Goal: Check status: Check status

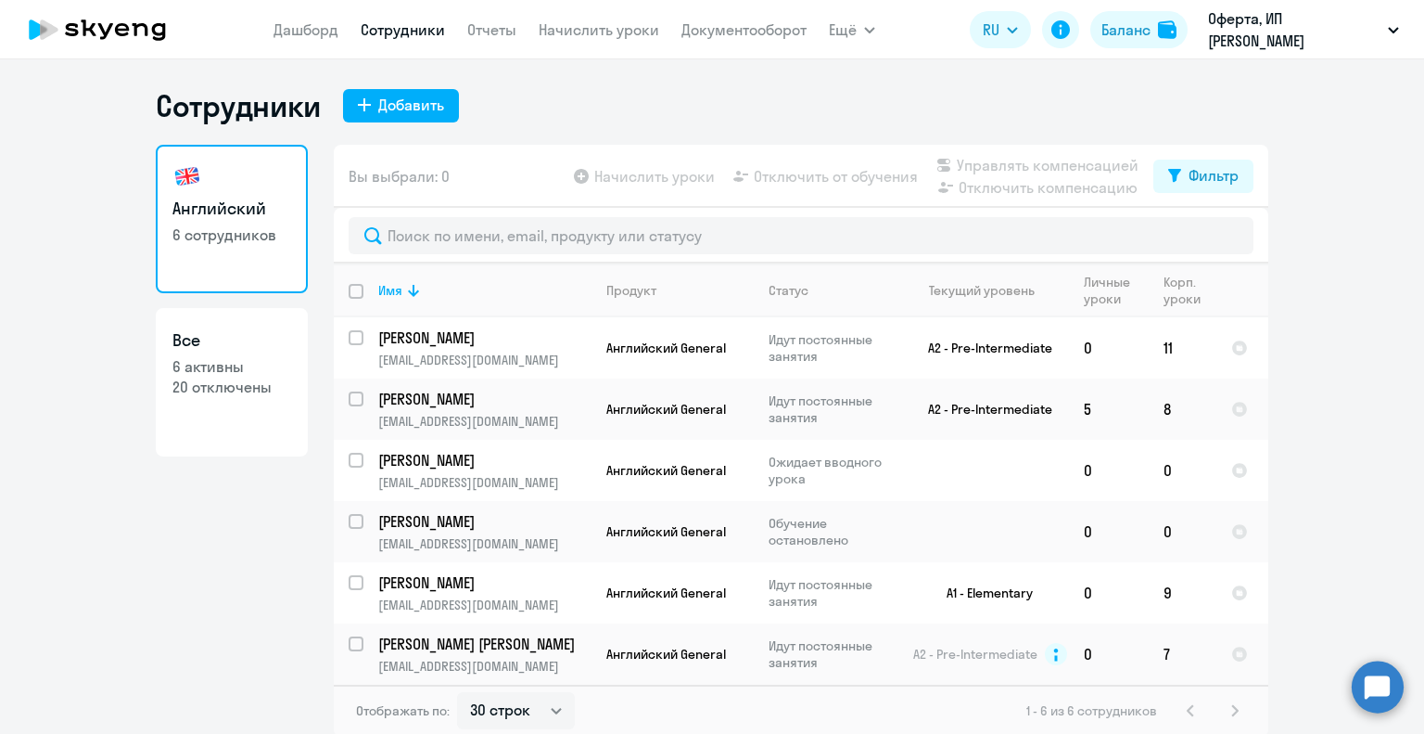
select select "30"
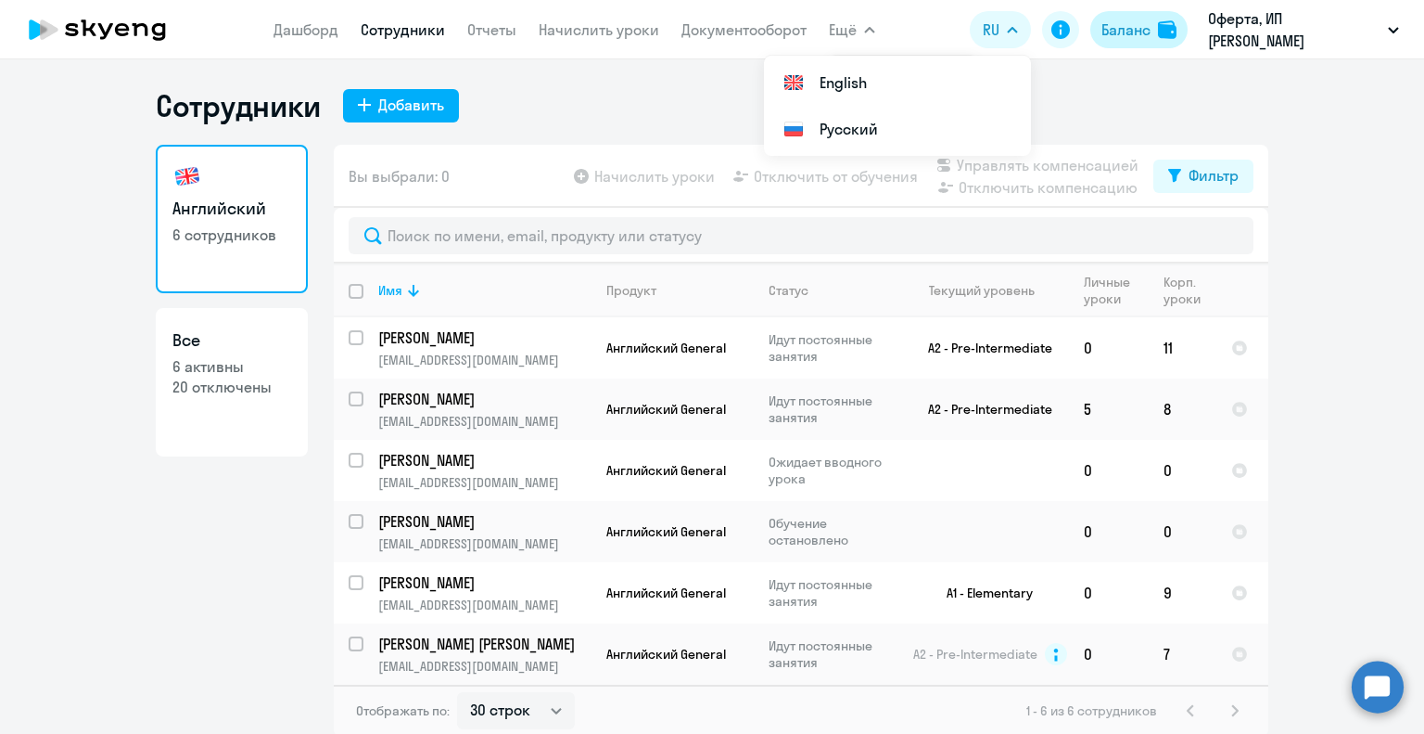
click at [1124, 26] on div "Баланс" at bounding box center [1126, 30] width 49 height 22
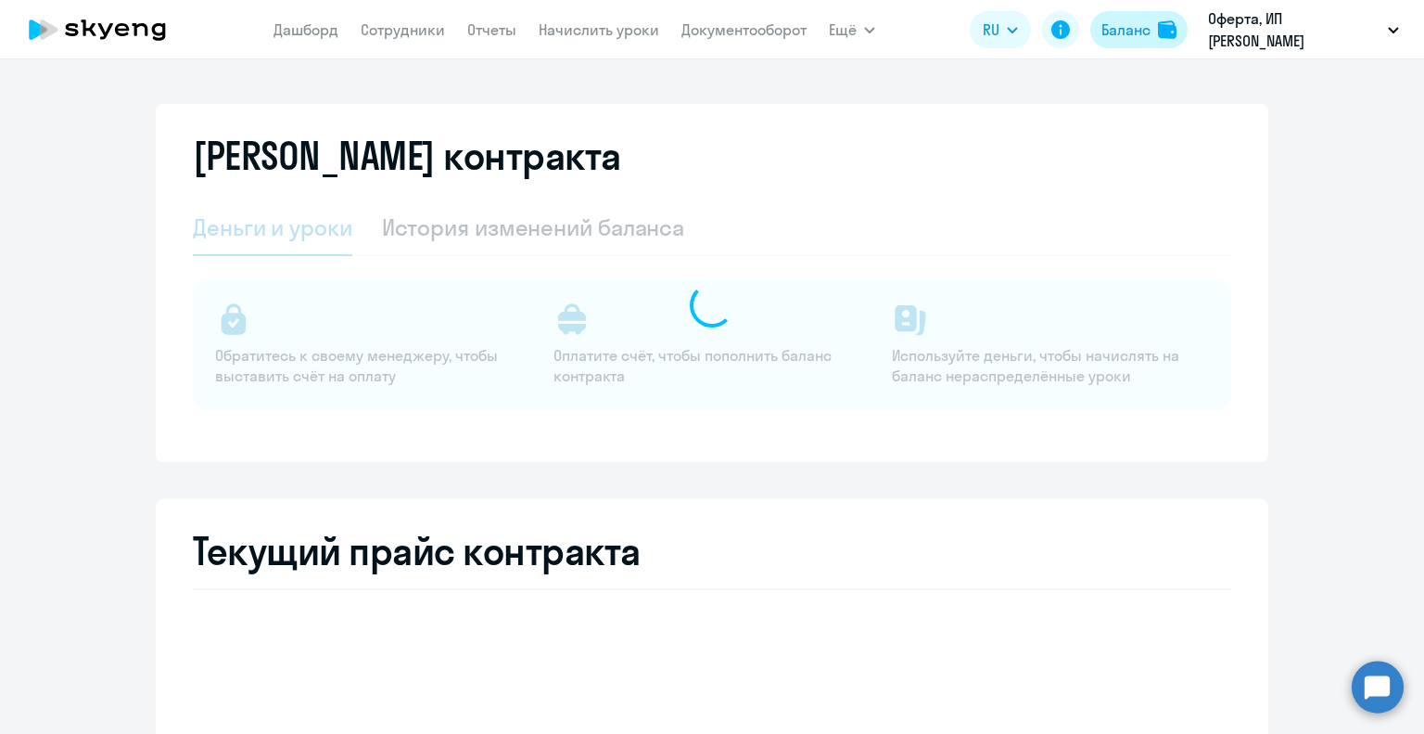
select select "english_adult_not_native_speaker"
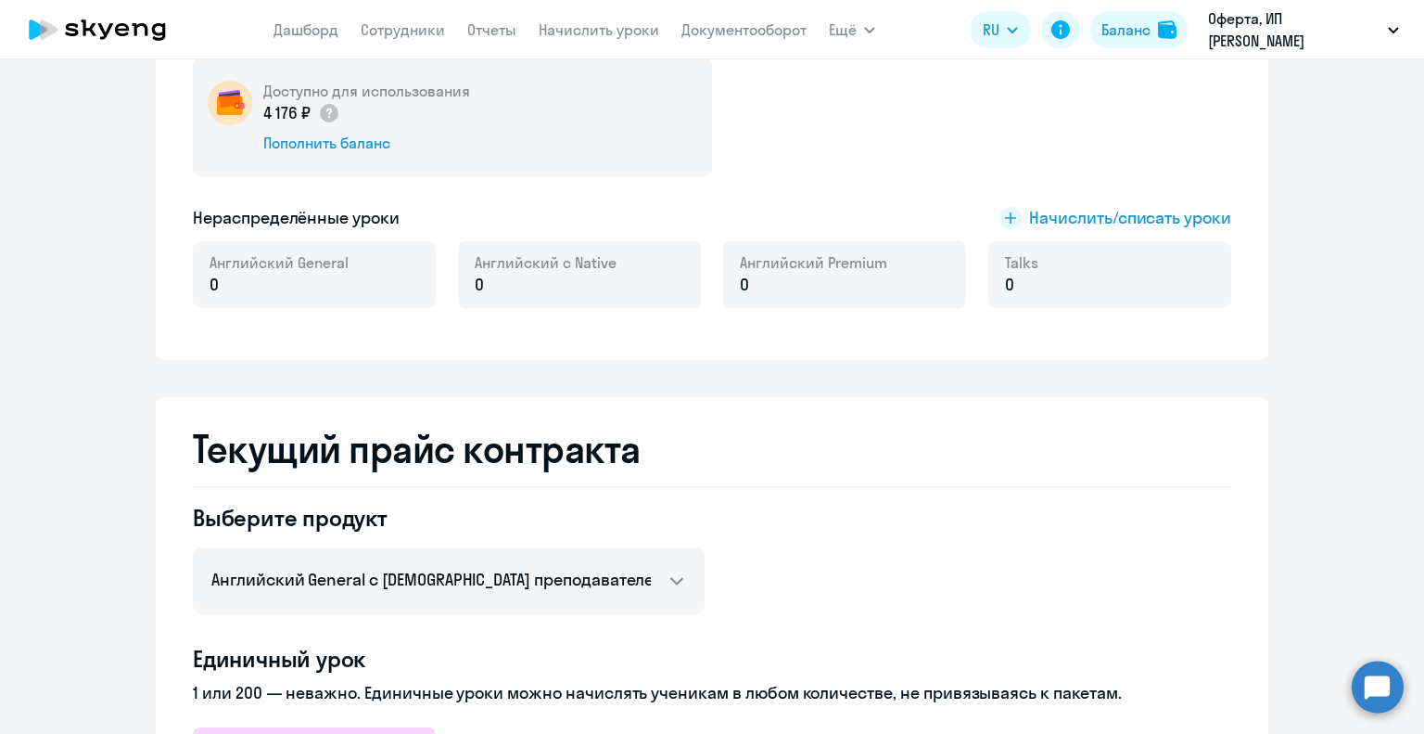
scroll to position [278, 0]
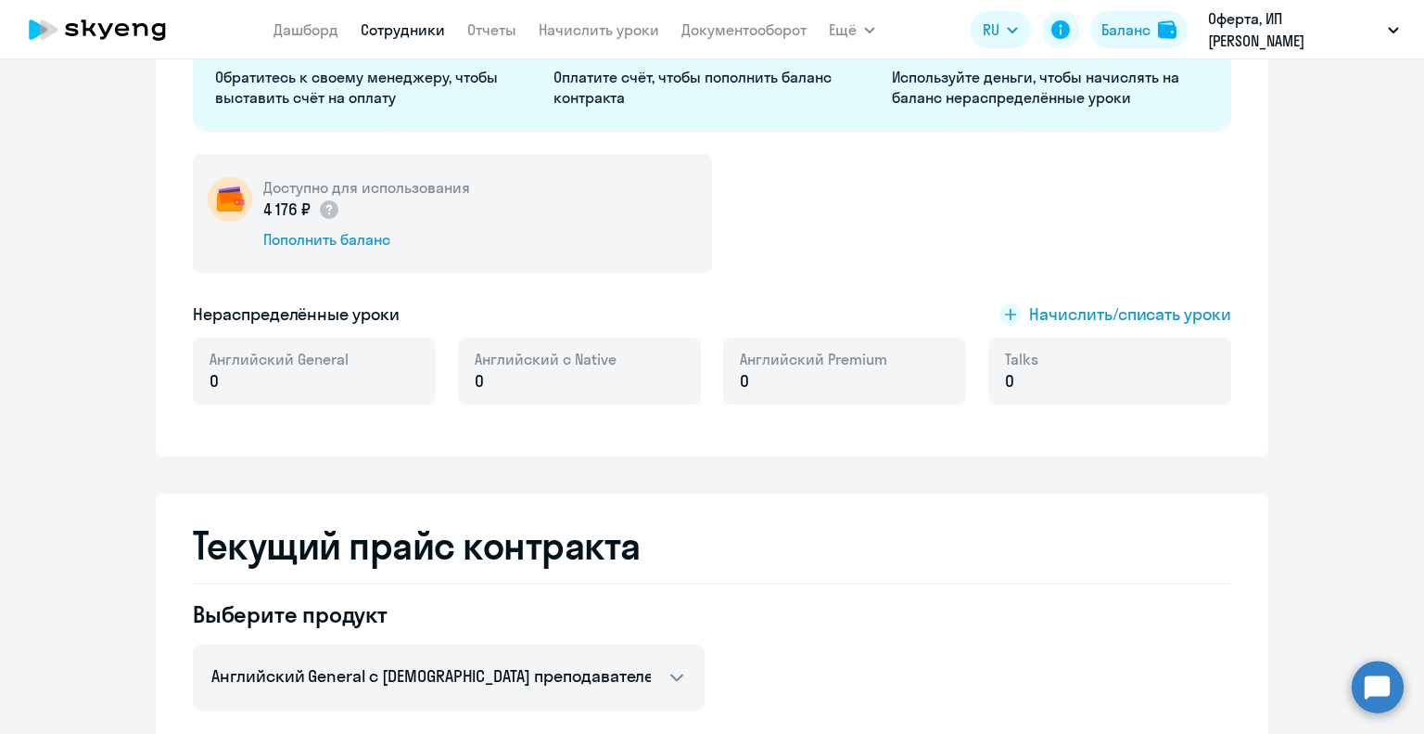
click at [406, 33] on link "Сотрудники" at bounding box center [403, 29] width 84 height 19
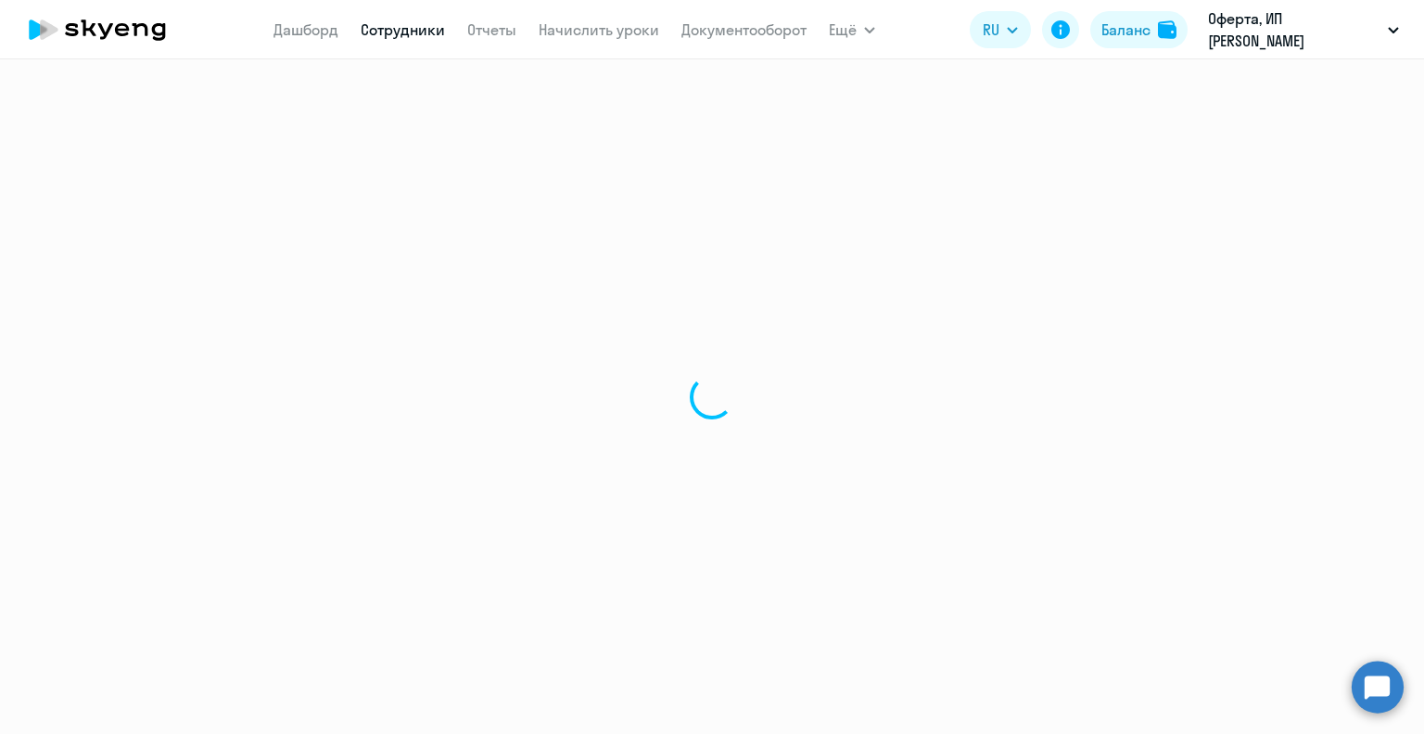
select select "30"
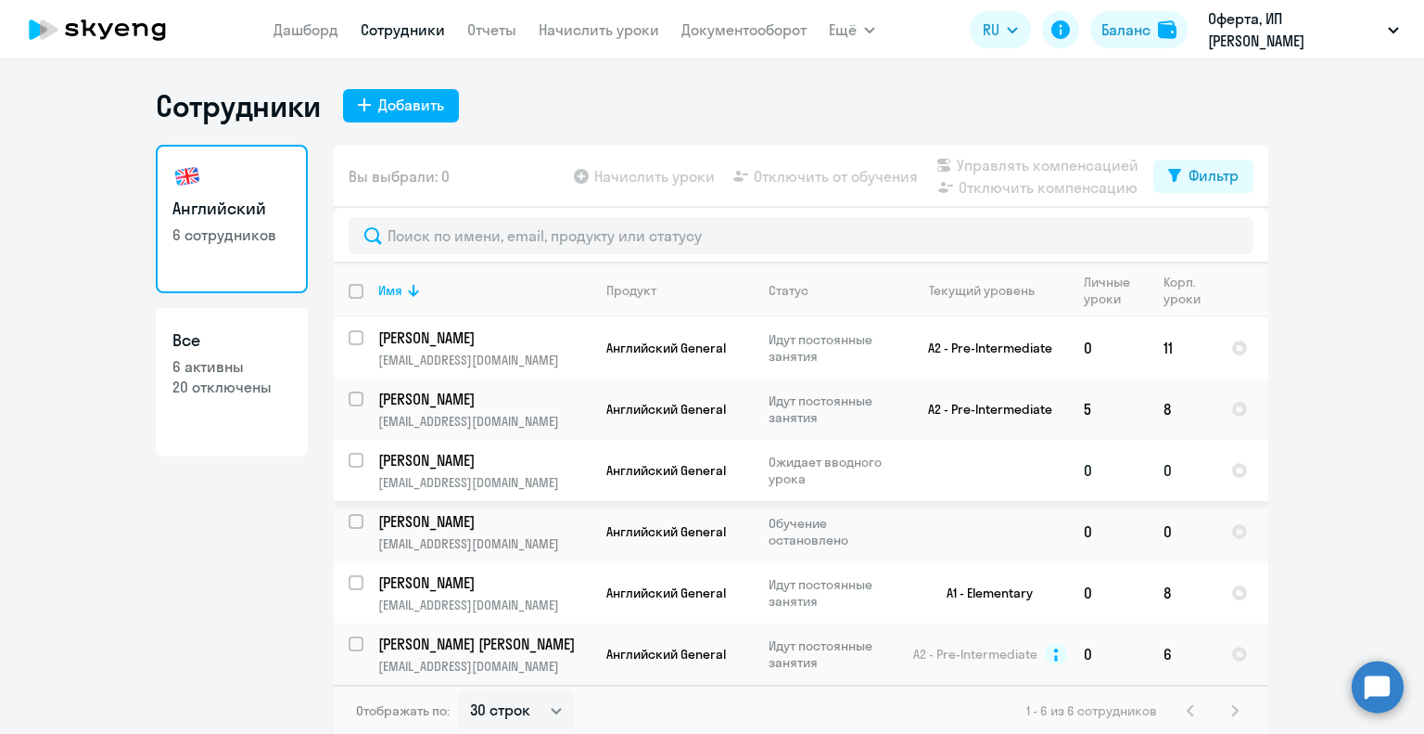
click at [815, 461] on p "Ожидает вводного урока" at bounding box center [832, 469] width 127 height 33
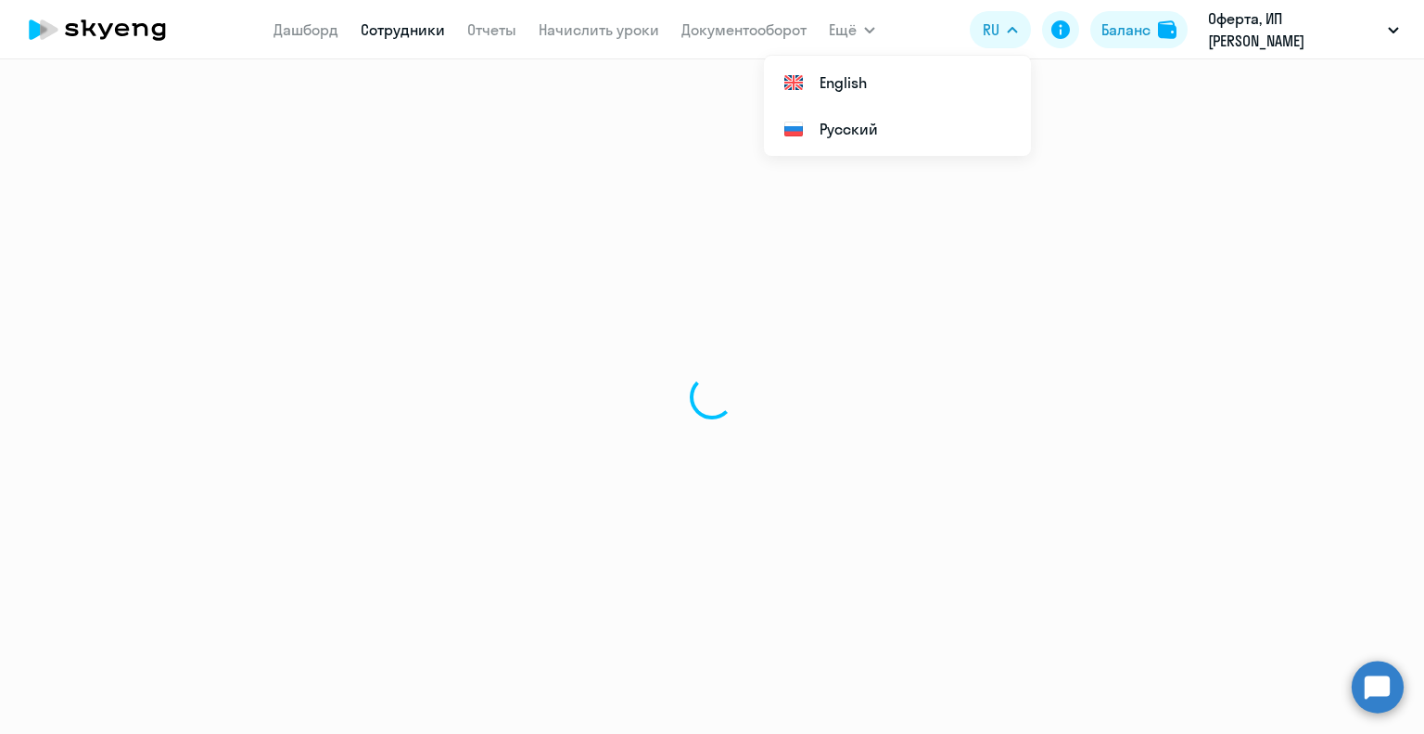
select select "english"
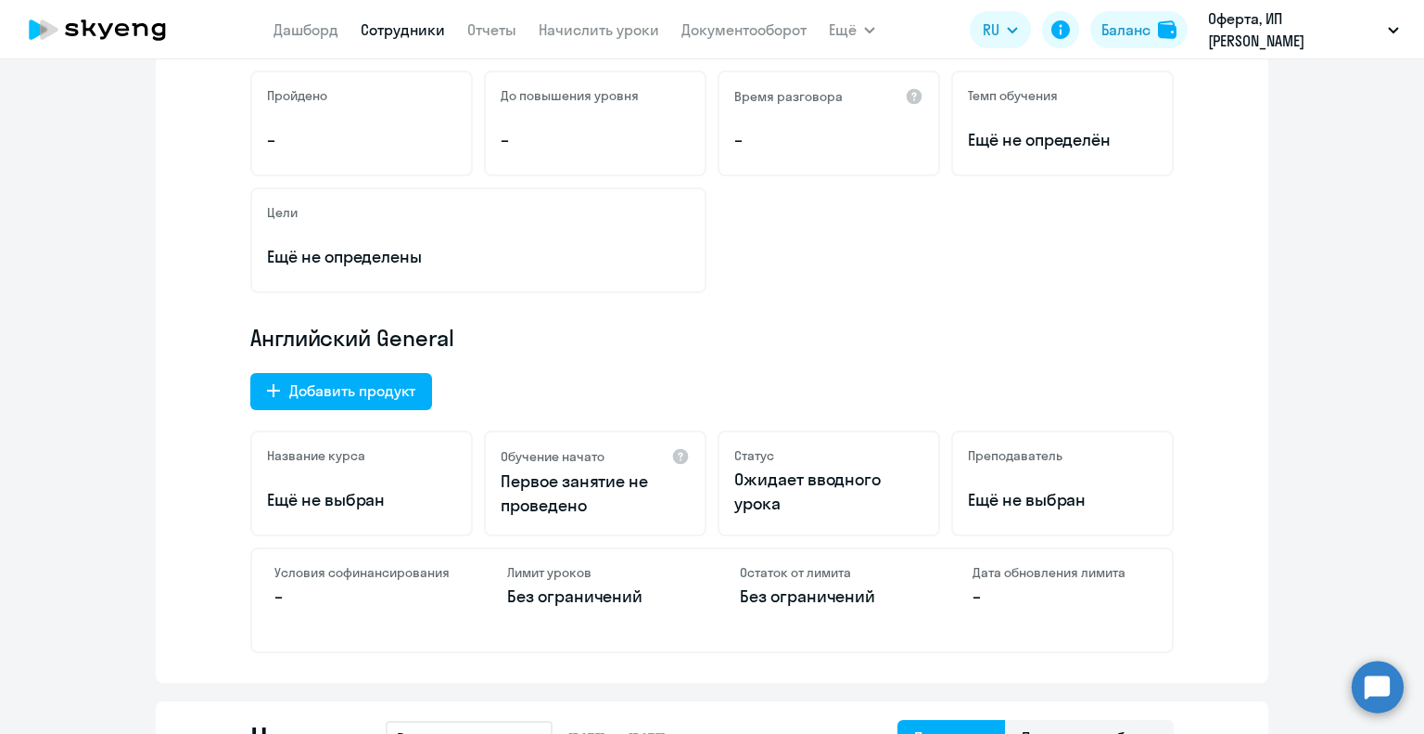
scroll to position [371, 0]
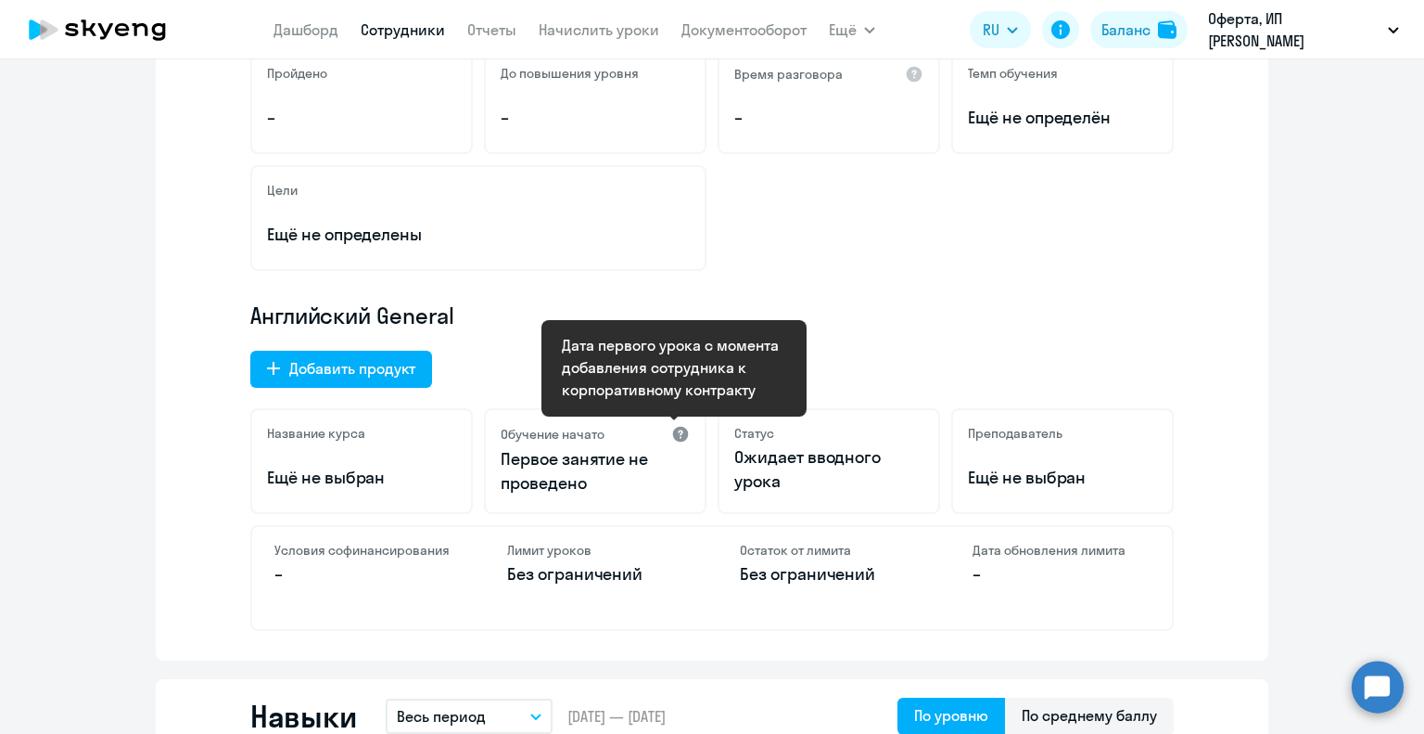
click at [675, 435] on div at bounding box center [680, 434] width 19 height 19
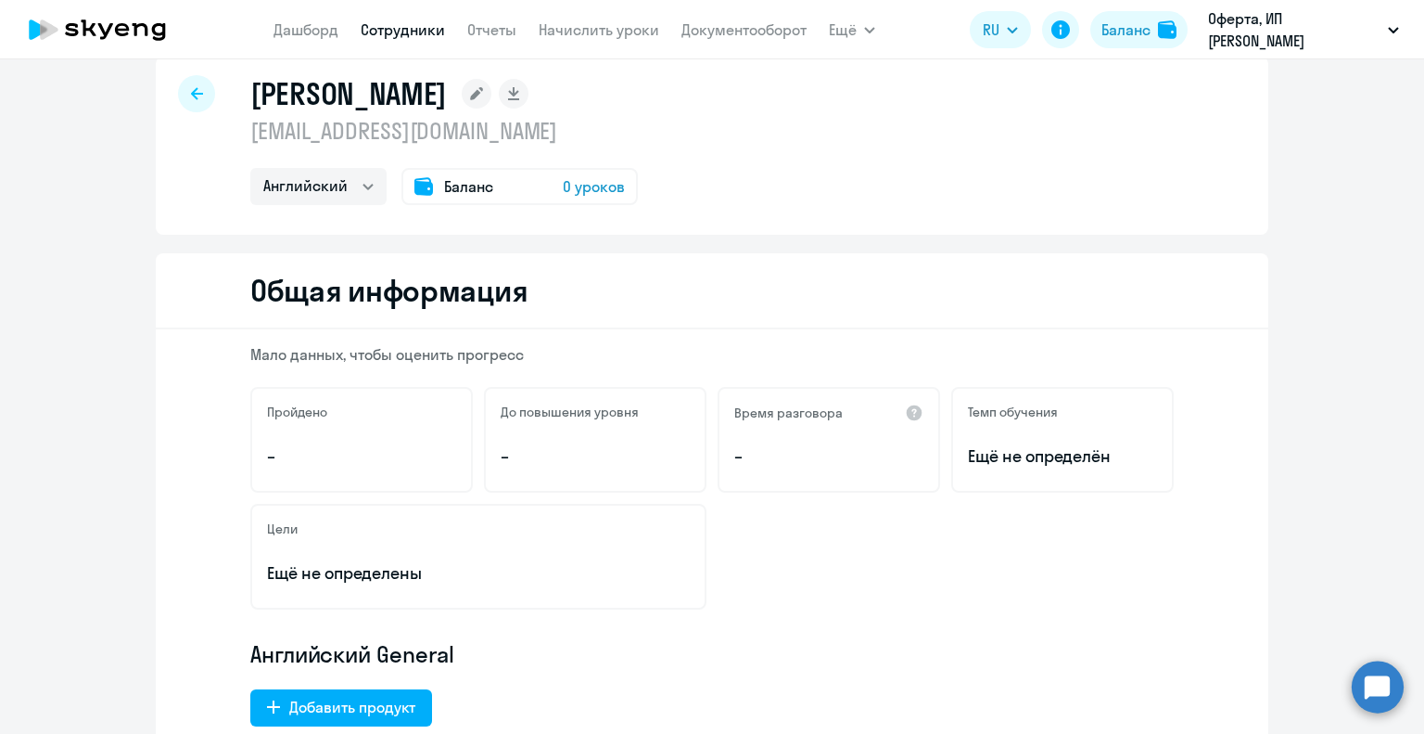
scroll to position [0, 0]
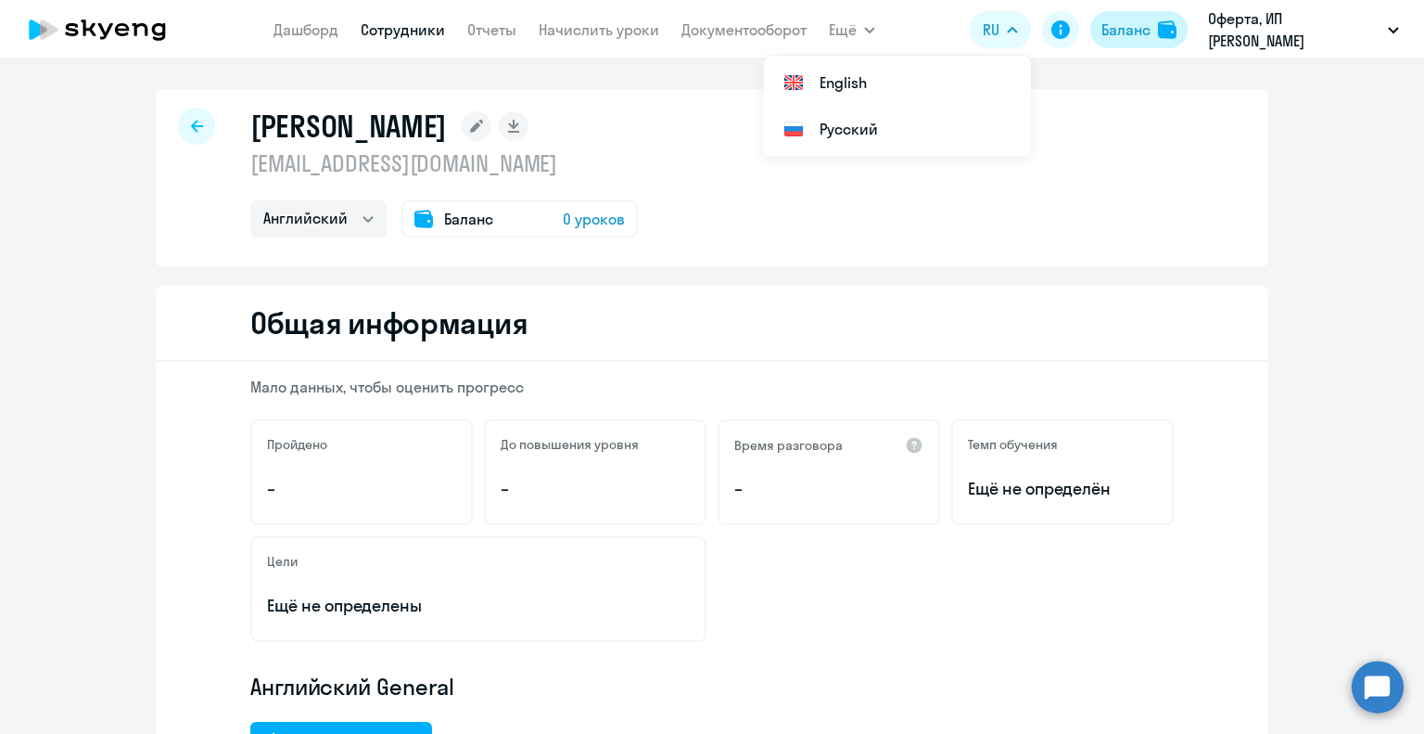
click at [1155, 25] on button "Баланс" at bounding box center [1139, 29] width 97 height 37
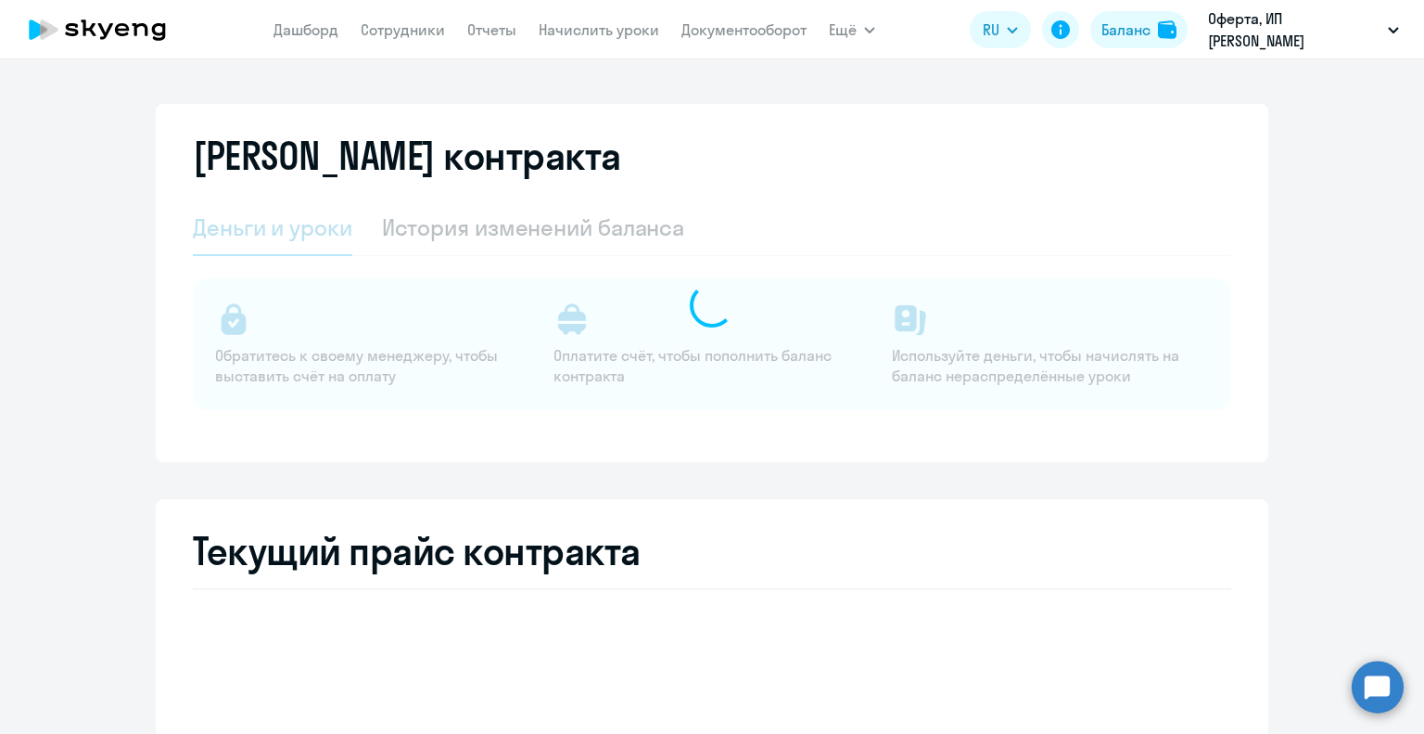
select select "english_adult_not_native_speaker"
